Goal: Complete application form: Complete application form

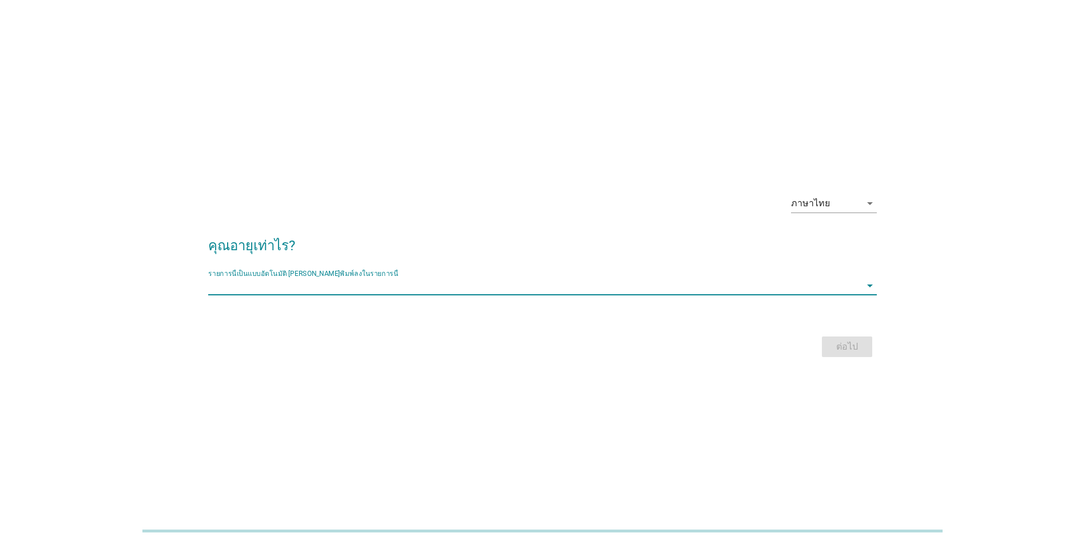
click at [557, 280] on input "รายการนี้เป็นแบบอัตโนมัติ คุณสามารถพิมพ์ลงในรายการนี้" at bounding box center [534, 286] width 652 height 18
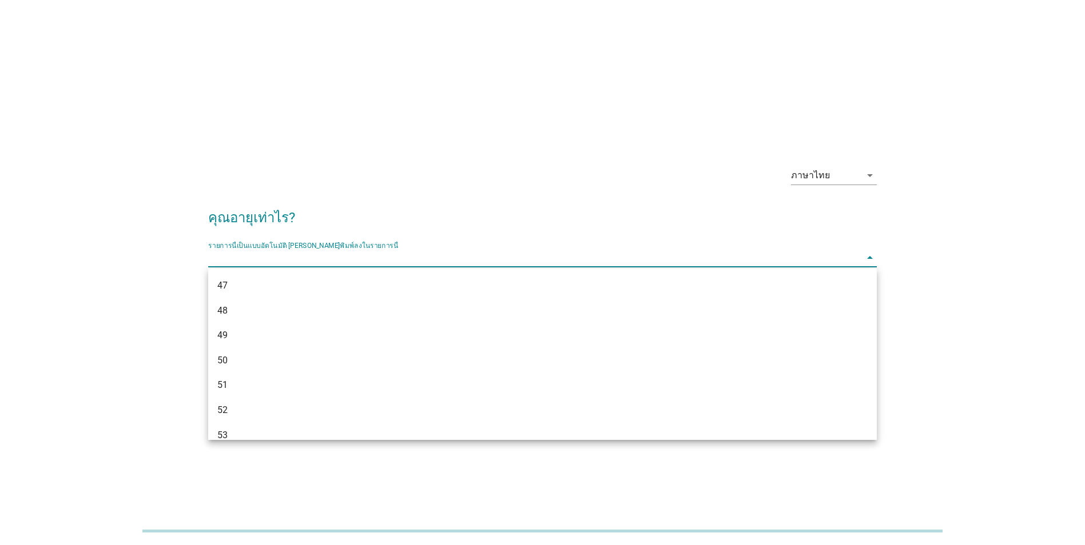
scroll to position [835, 0]
click at [560, 328] on div "53" at bounding box center [515, 324] width 596 height 14
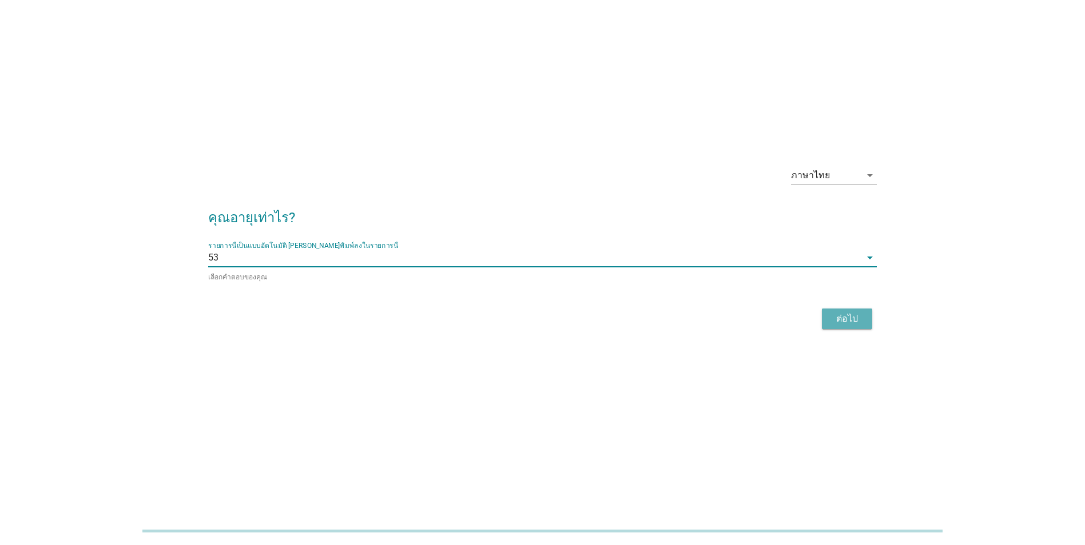
click at [826, 316] on button "ต่อไป" at bounding box center [847, 319] width 50 height 21
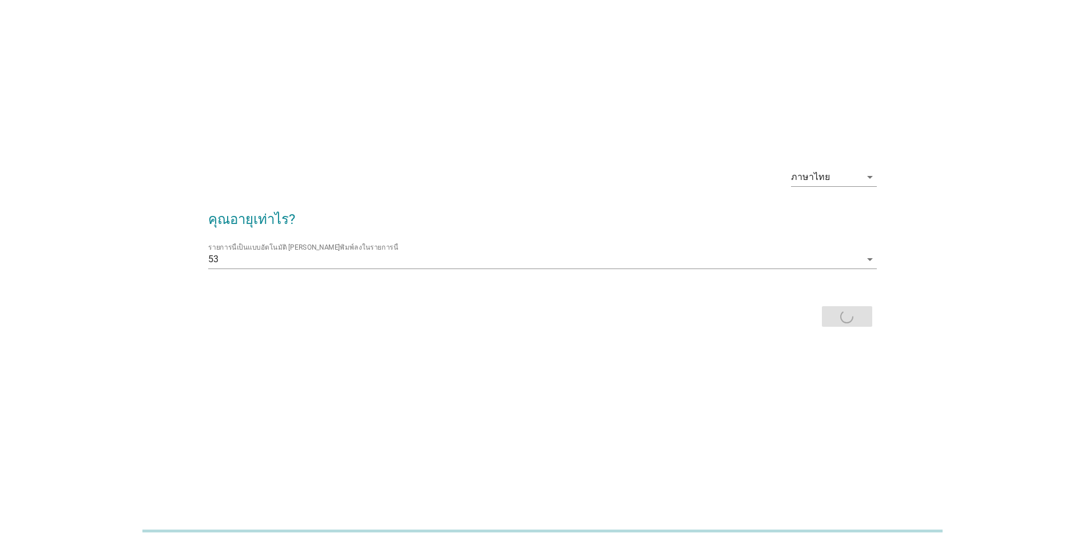
scroll to position [0, 0]
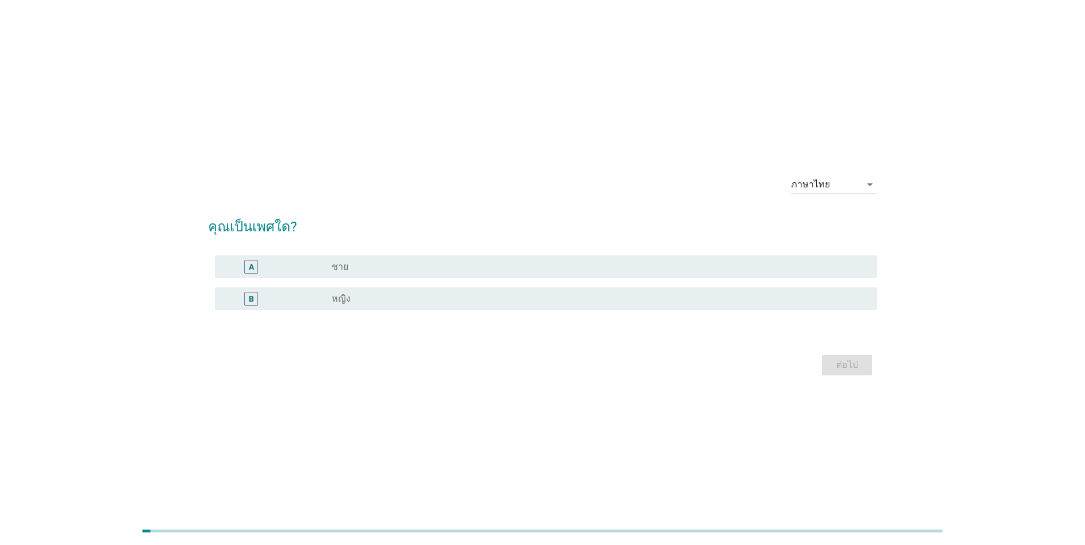
click at [328, 252] on div "A radio_button_unchecked ชาย" at bounding box center [542, 267] width 668 height 32
click at [254, 268] on div "A" at bounding box center [251, 267] width 14 height 14
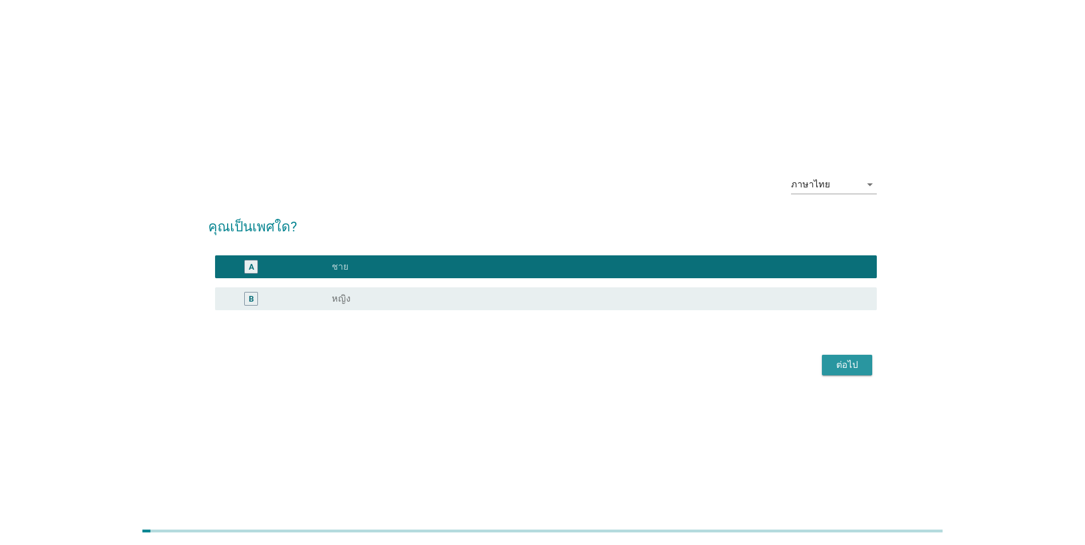
click at [843, 370] on button "ต่อไป" at bounding box center [847, 365] width 50 height 21
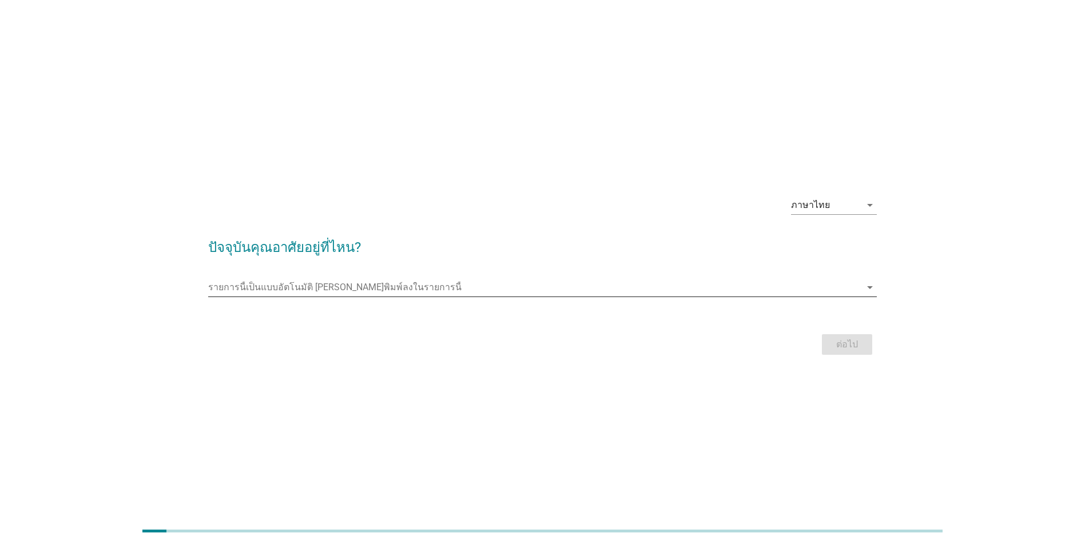
click at [436, 280] on input "รายการนี้เป็นแบบอัตโนมัติ คุณสามารถพิมพ์ลงในรายการนี้" at bounding box center [534, 287] width 652 height 18
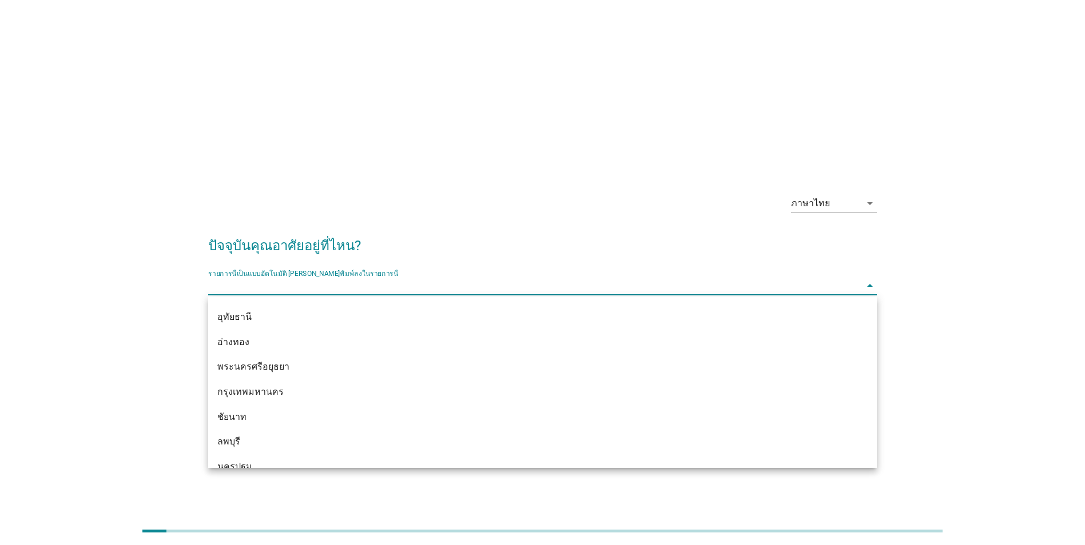
scroll to position [915, 0]
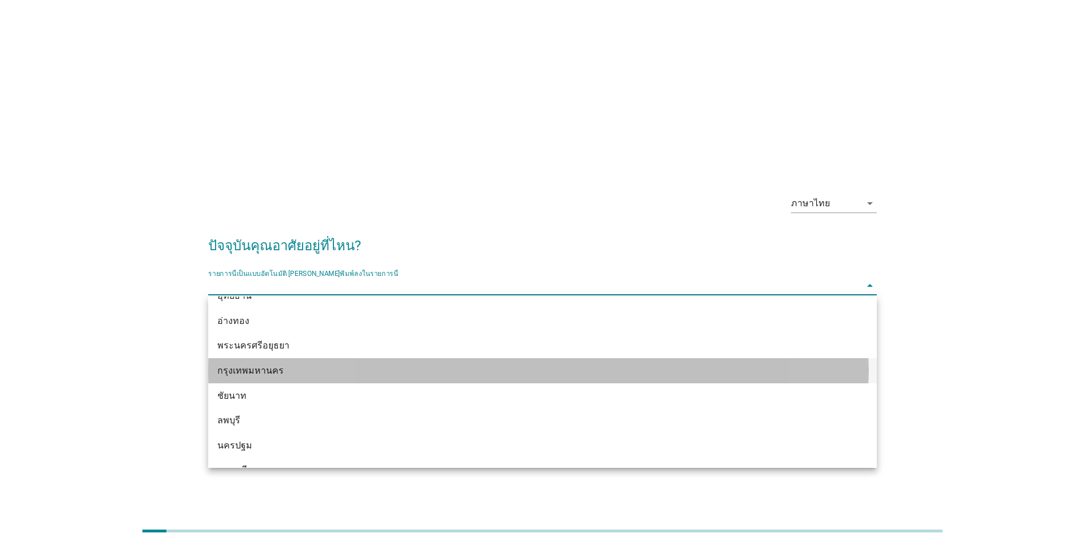
click at [467, 366] on div "กรุงเทพมหานคร" at bounding box center [515, 371] width 596 height 14
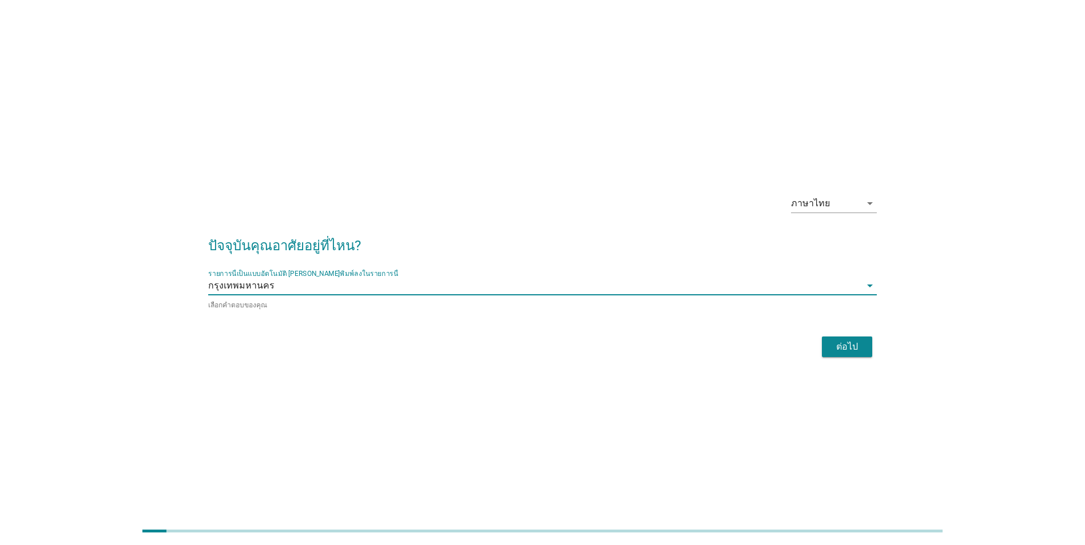
click at [863, 337] on button "ต่อไป" at bounding box center [847, 347] width 50 height 21
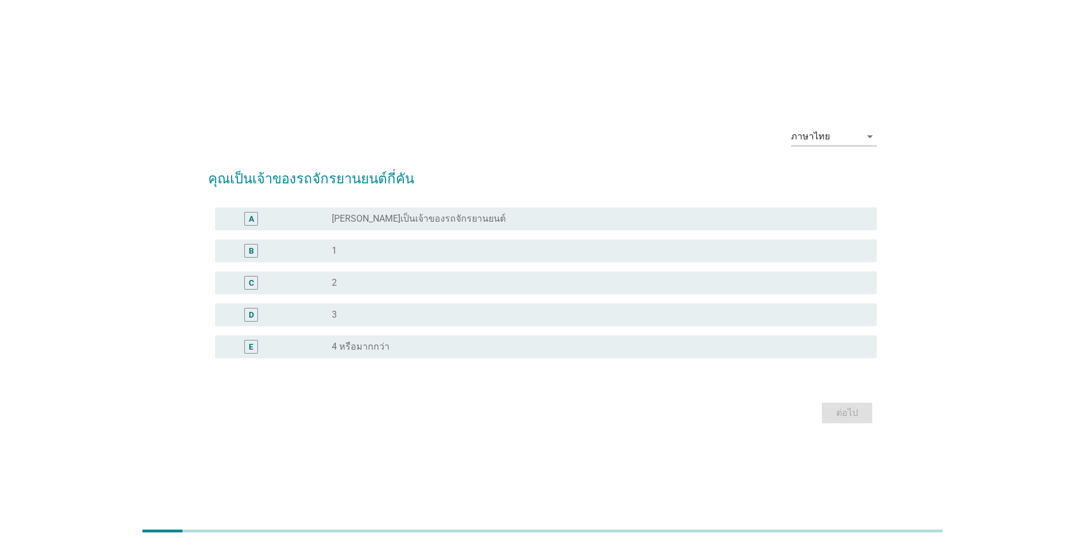
click at [257, 245] on div "B" at bounding box center [251, 251] width 14 height 14
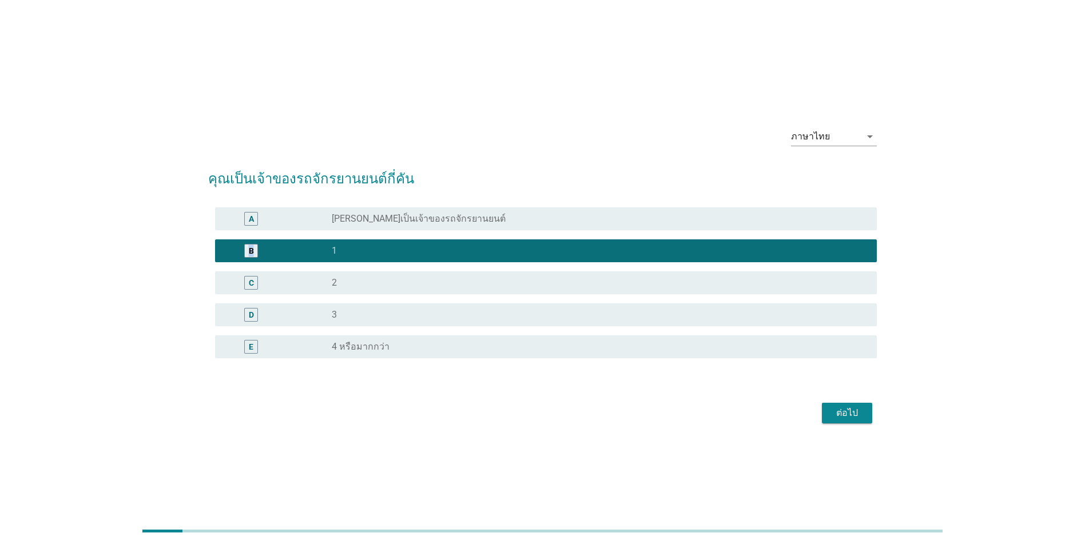
click at [847, 410] on div "ต่อไป" at bounding box center [847, 413] width 32 height 14
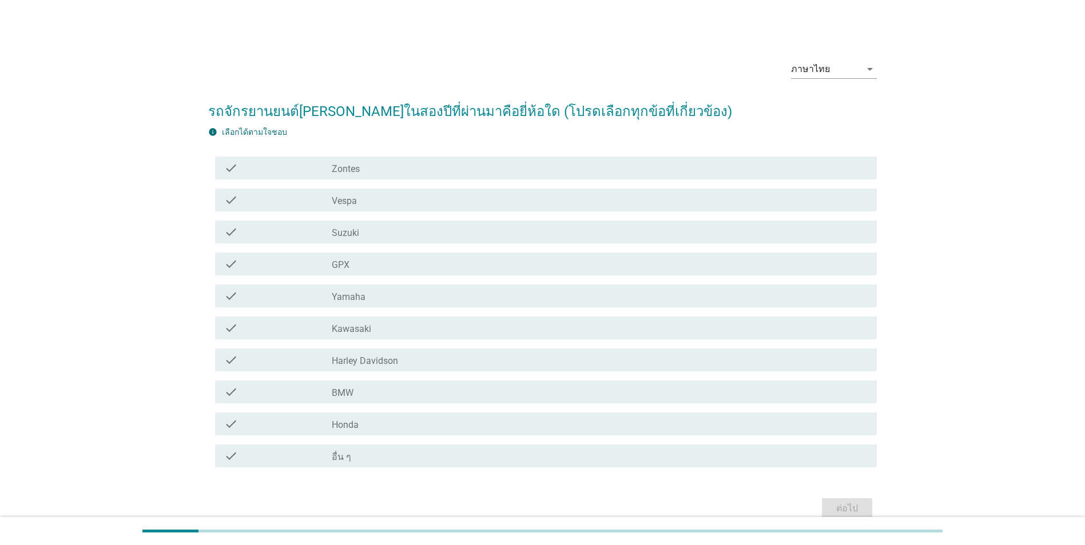
click at [396, 427] on div "check_box_outline_blank Honda" at bounding box center [600, 424] width 536 height 14
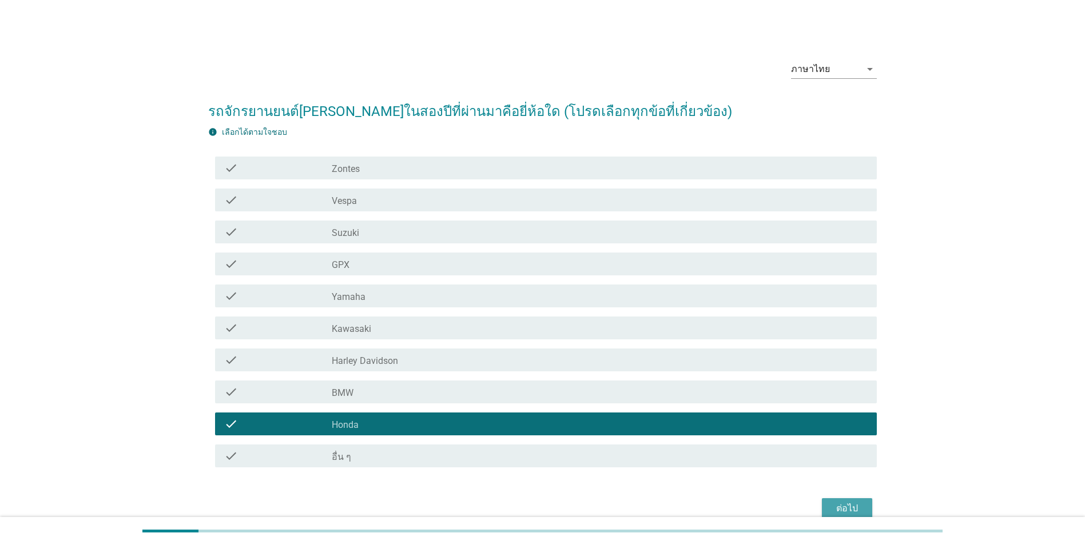
click at [864, 502] on button "ต่อไป" at bounding box center [847, 509] width 50 height 21
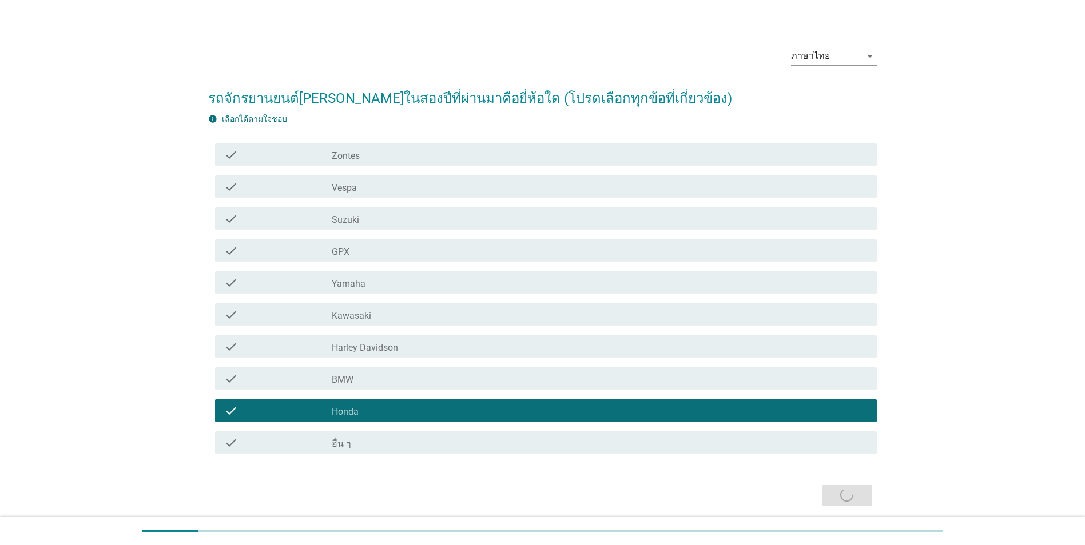
scroll to position [0, 0]
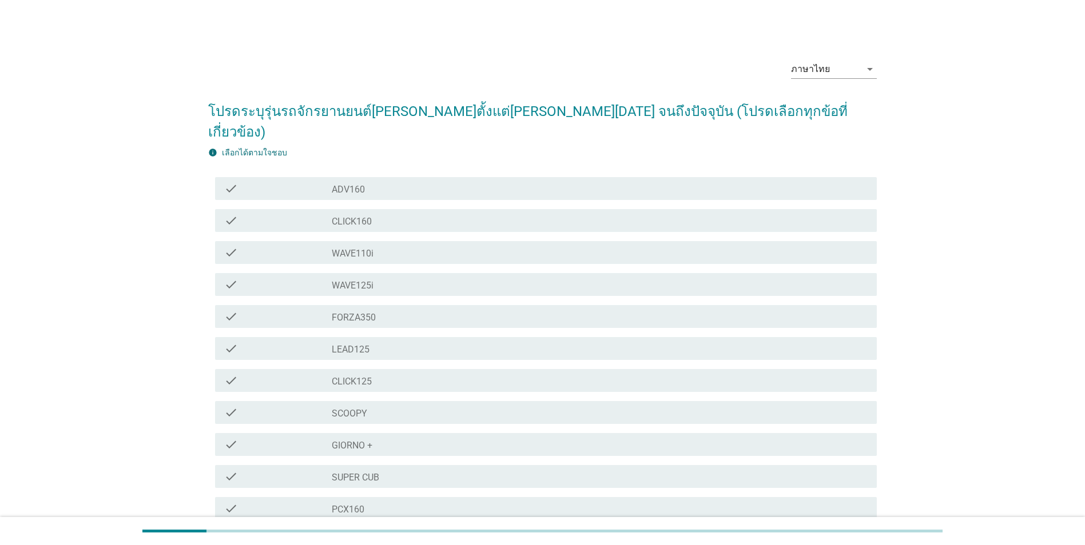
click at [442, 246] on div "check_box_outline_blank WAVE110i" at bounding box center [600, 253] width 536 height 14
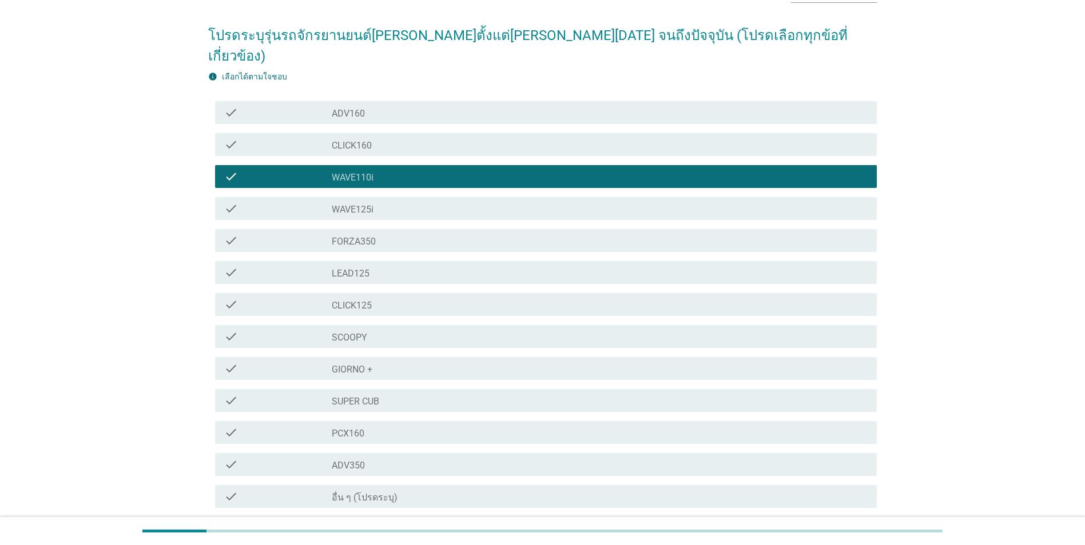
scroll to position [152, 0]
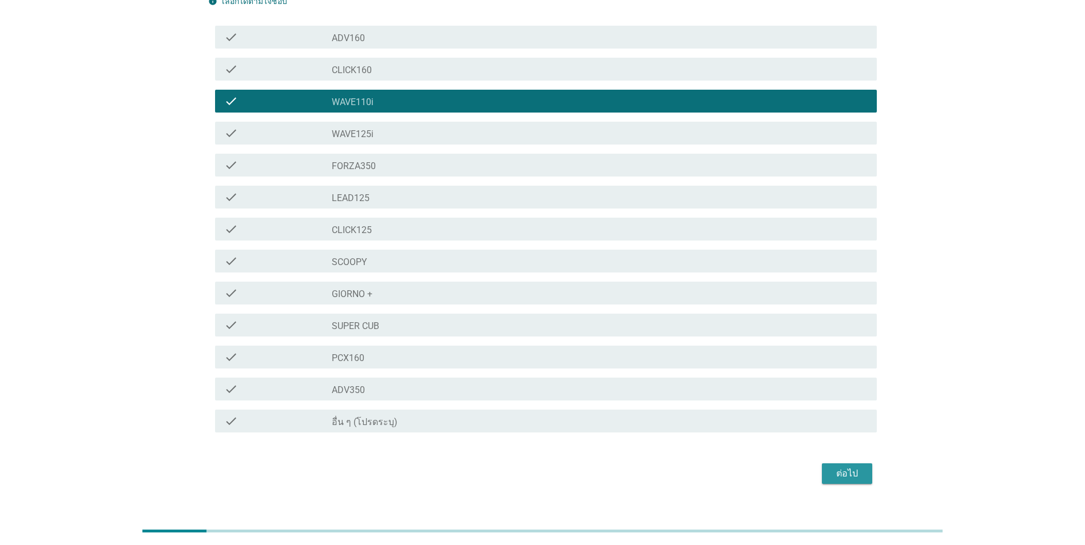
click at [867, 464] on button "ต่อไป" at bounding box center [847, 474] width 50 height 21
